Goal: Navigation & Orientation: Go to known website

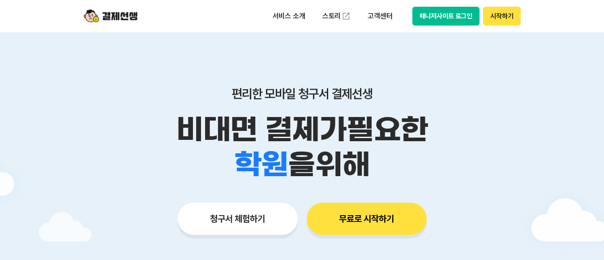
click at [449, 20] on button "매니저사이트 로그인" at bounding box center [447, 16] width 68 height 19
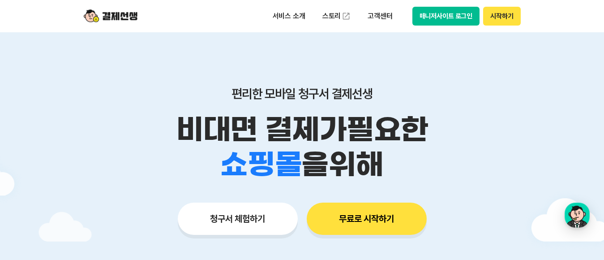
click at [450, 17] on button "매니저사이트 로그인" at bounding box center [447, 16] width 68 height 19
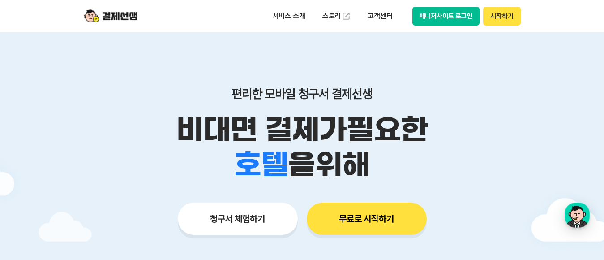
click at [432, 13] on button "매니저사이트 로그인" at bounding box center [447, 16] width 68 height 19
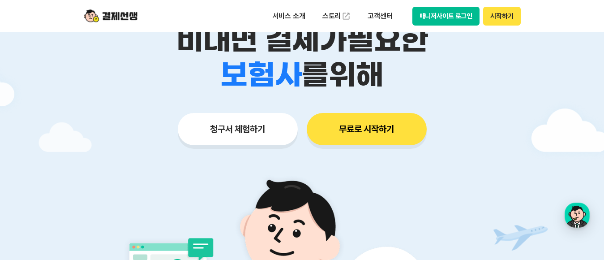
scroll to position [45, 0]
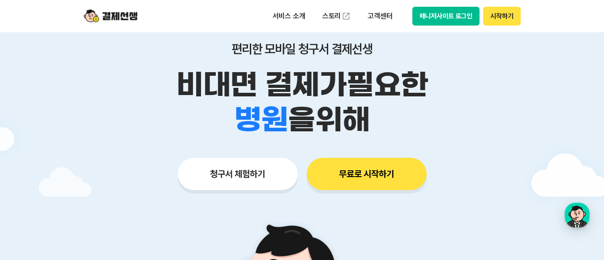
click at [564, 118] on div at bounding box center [302, 223] width 604 height 473
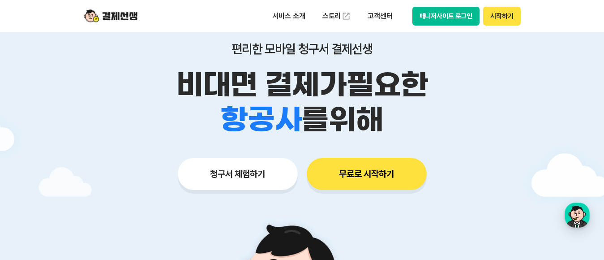
click at [584, 160] on div at bounding box center [302, 223] width 604 height 473
click at [458, 17] on button "매니저사이트 로그인" at bounding box center [447, 16] width 68 height 19
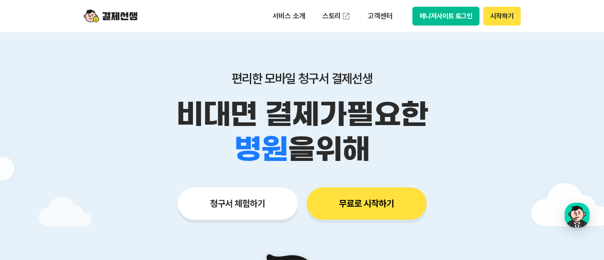
scroll to position [0, 0]
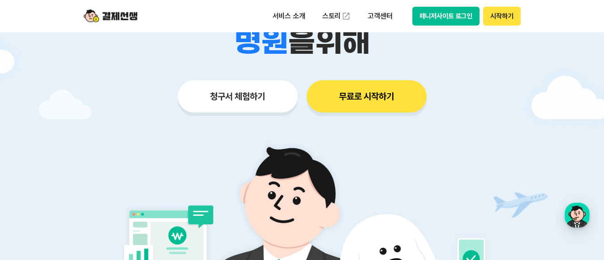
scroll to position [90, 0]
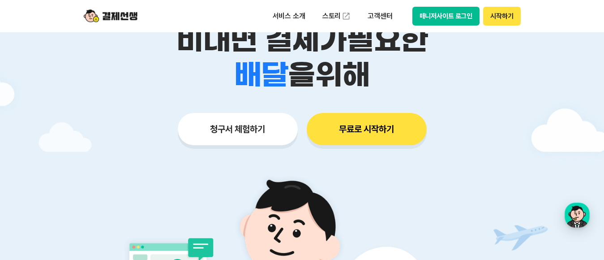
click at [448, 15] on button "매니저사이트 로그인" at bounding box center [447, 16] width 68 height 19
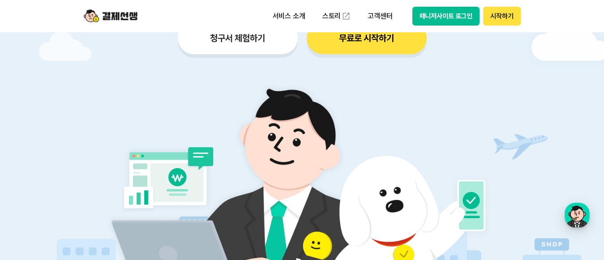
scroll to position [0, 0]
